Goal: Complete application form

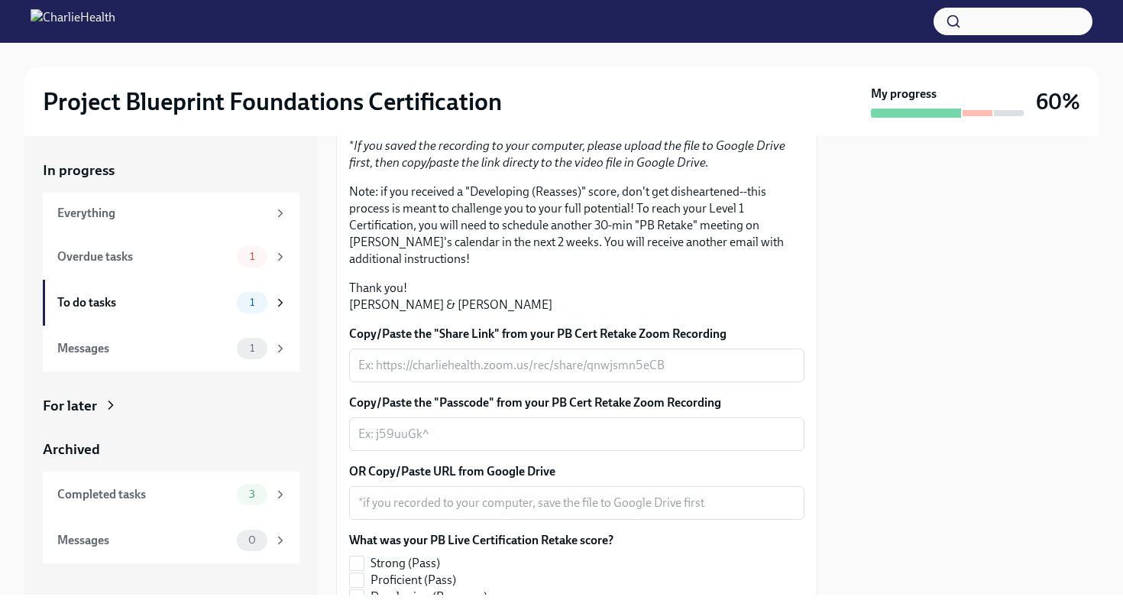
scroll to position [304, 0]
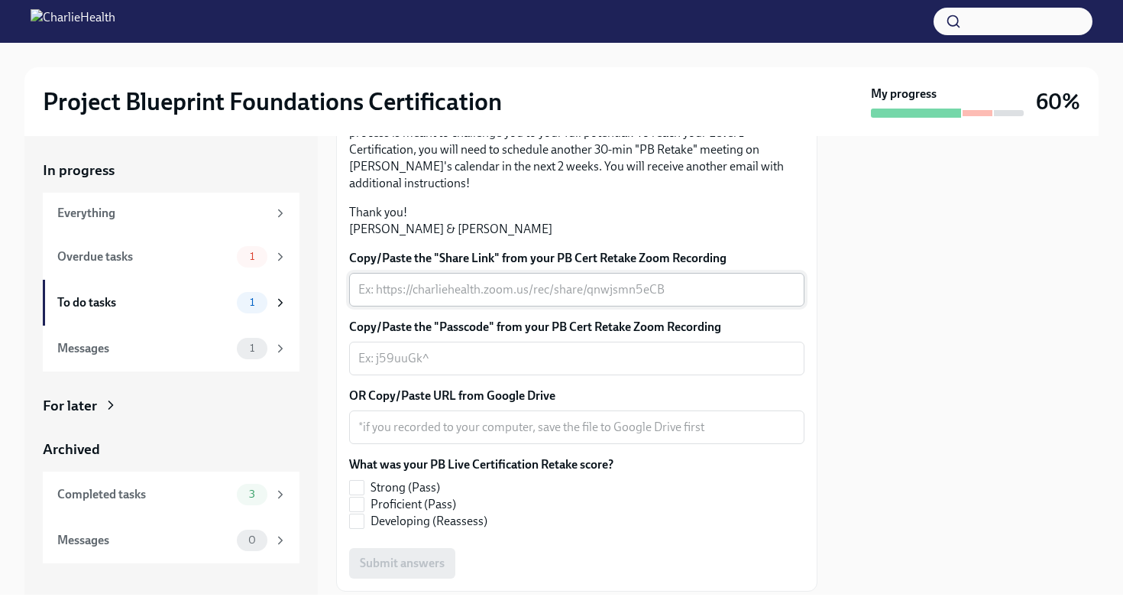
click at [487, 299] on textarea "Copy/Paste the "Share Link" from your PB Cert Retake Zoom Recording" at bounding box center [576, 289] width 437 height 18
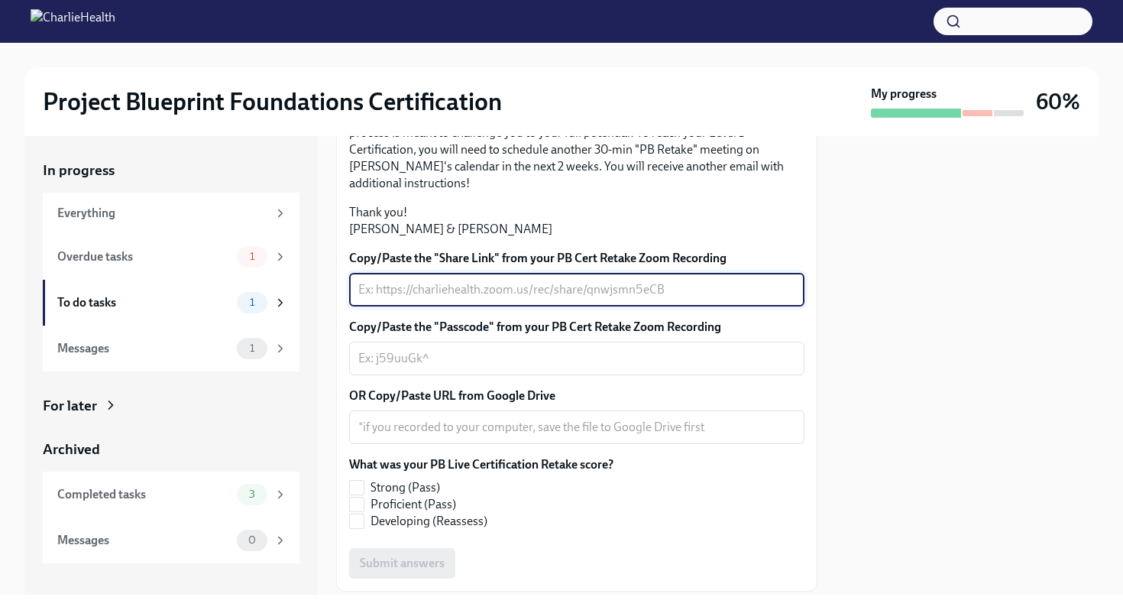
paste textarea "[URL][DOMAIN_NAME]"
type textarea "[URL][DOMAIN_NAME]"
click at [497, 368] on textarea "Copy/Paste the "Passcode" from your PB Cert Retake Zoom Recording" at bounding box center [576, 358] width 437 height 18
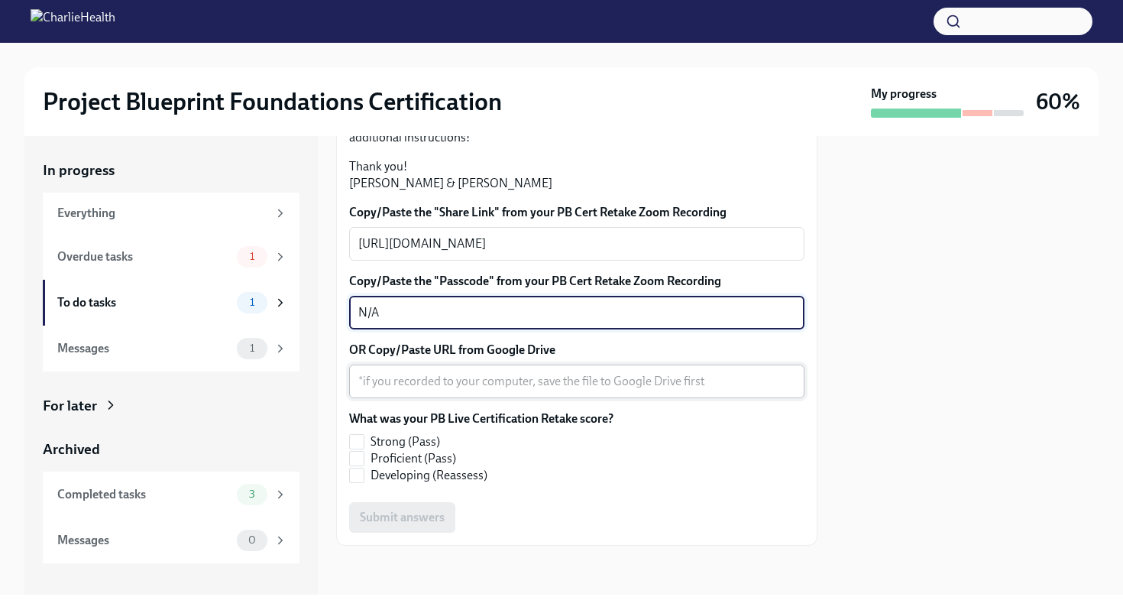
scroll to position [442, 0]
type textarea "N"
click at [359, 482] on input "Developing (Reassess)" at bounding box center [357, 475] width 14 height 14
checkbox input "true"
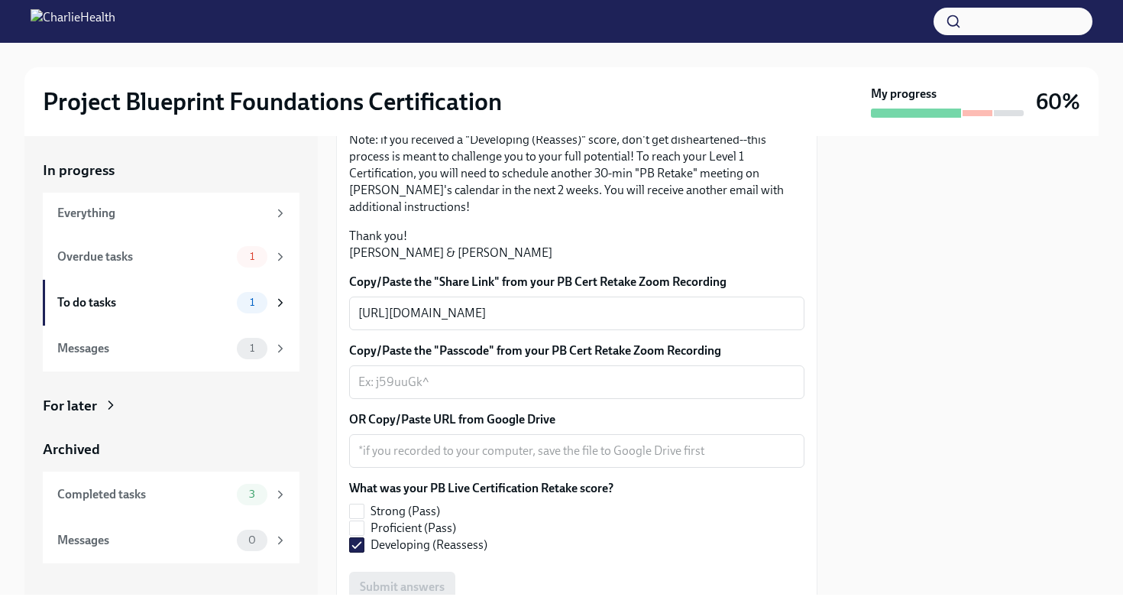
scroll to position [276, 0]
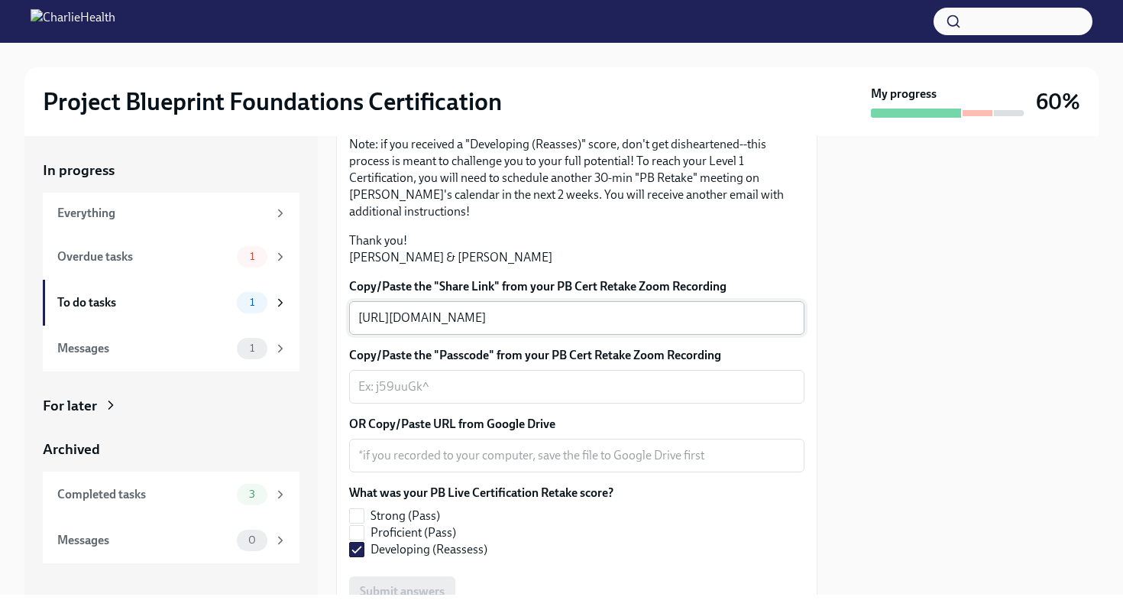
click at [646, 327] on textarea "[URL][DOMAIN_NAME]" at bounding box center [576, 318] width 437 height 18
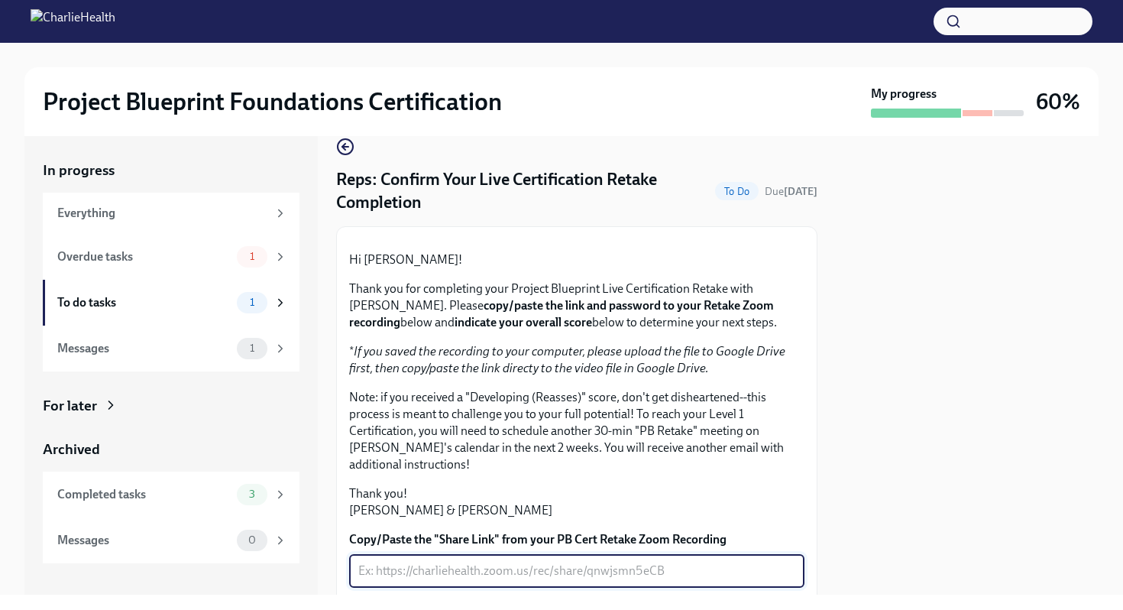
scroll to position [21, 0]
